Goal: Task Accomplishment & Management: Use online tool/utility

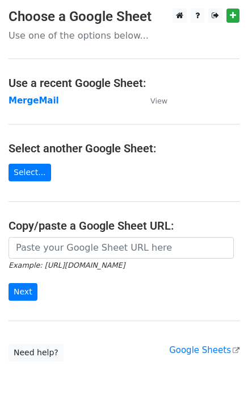
click at [29, 105] on strong "MergeMail" at bounding box center [34, 100] width 51 height 10
click at [41, 101] on strong "MergeMail" at bounding box center [34, 100] width 51 height 10
click at [38, 103] on strong "MergeMail" at bounding box center [34, 100] width 51 height 10
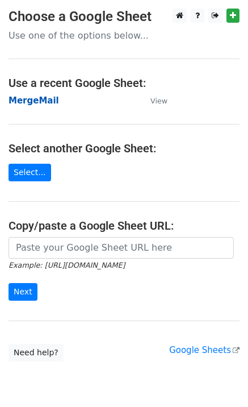
click at [38, 103] on strong "MergeMail" at bounding box center [34, 100] width 51 height 10
click at [47, 102] on strong "MergeMail" at bounding box center [34, 100] width 51 height 10
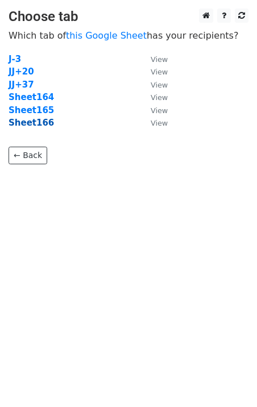
click at [25, 120] on strong "Sheet166" at bounding box center [31, 123] width 45 height 10
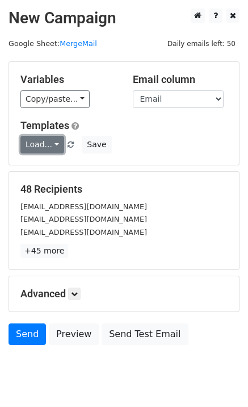
click at [39, 139] on link "Load..." at bounding box center [42, 145] width 44 height 18
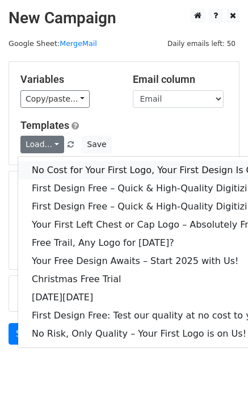
click at [61, 171] on link "No Cost for Your First Logo, Your First Design Is On Us!" at bounding box center [154, 170] width 273 height 18
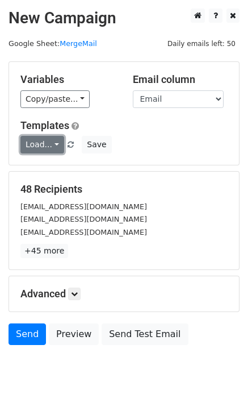
click at [53, 138] on link "Load..." at bounding box center [42, 145] width 44 height 18
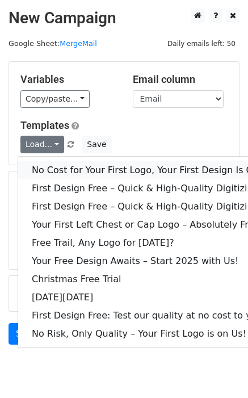
click at [63, 169] on link "No Cost for Your First Logo, Your First Design Is On Us!" at bounding box center [154, 170] width 273 height 18
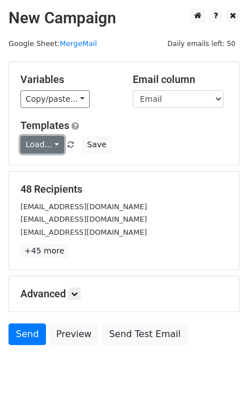
click at [53, 149] on link "Load..." at bounding box center [42, 145] width 44 height 18
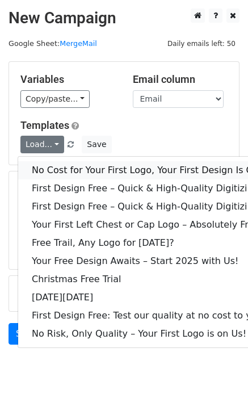
click at [71, 170] on link "No Cost for Your First Logo, Your First Design Is On Us!" at bounding box center [154, 170] width 273 height 18
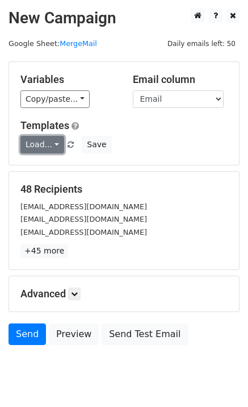
click at [45, 144] on link "Load..." at bounding box center [42, 145] width 44 height 18
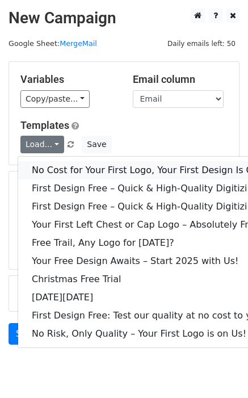
click at [69, 166] on link "No Cost for Your First Logo, Your First Design Is On Us!" at bounding box center [154, 170] width 273 height 18
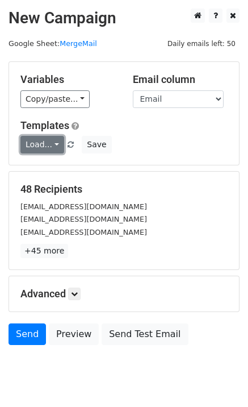
click at [40, 148] on link "Load..." at bounding box center [42, 145] width 44 height 18
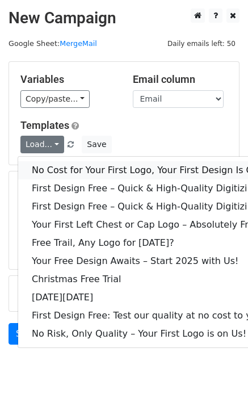
click at [62, 168] on link "No Cost for Your First Logo, Your First Design Is On Us!" at bounding box center [154, 170] width 273 height 18
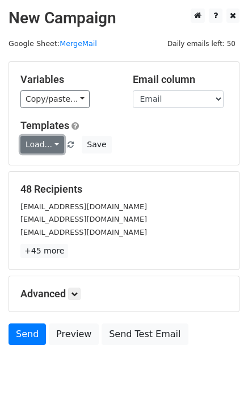
click at [54, 149] on link "Load..." at bounding box center [42, 145] width 44 height 18
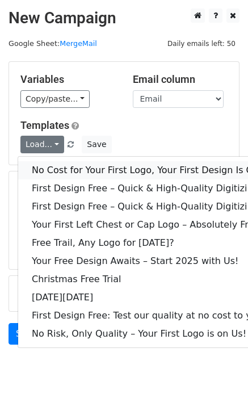
click at [64, 171] on link "No Cost for Your First Logo, Your First Design Is On Us!" at bounding box center [154, 170] width 273 height 18
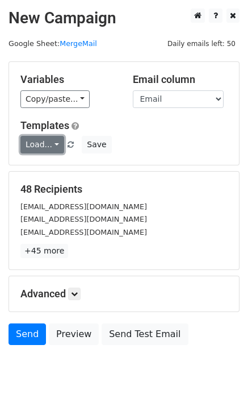
click at [50, 150] on link "Load..." at bounding box center [42, 145] width 44 height 18
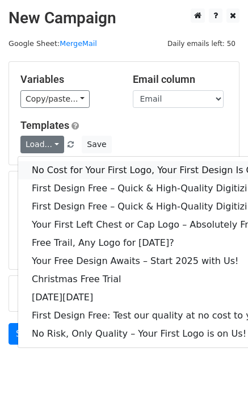
click at [100, 175] on link "No Cost for Your First Logo, Your First Design Is On Us!" at bounding box center [154, 170] width 273 height 18
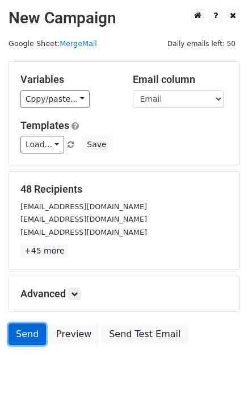
click at [36, 335] on link "Send" at bounding box center [27, 334] width 37 height 22
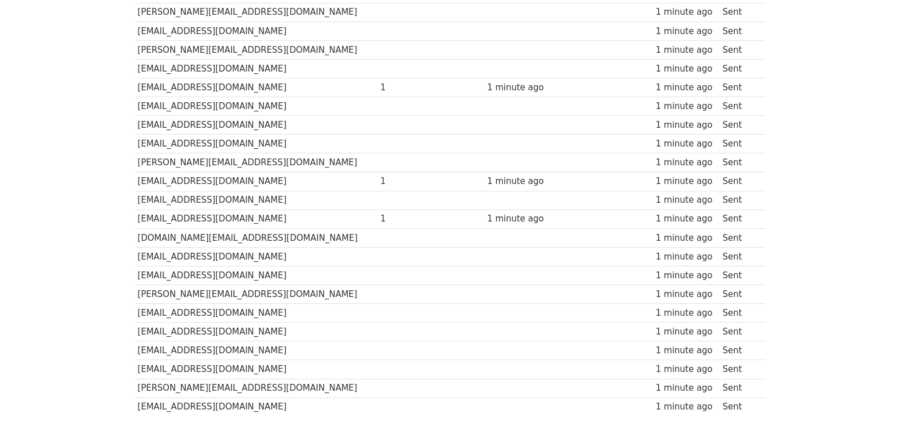
scroll to position [753, 0]
